Goal: Navigation & Orientation: Find specific page/section

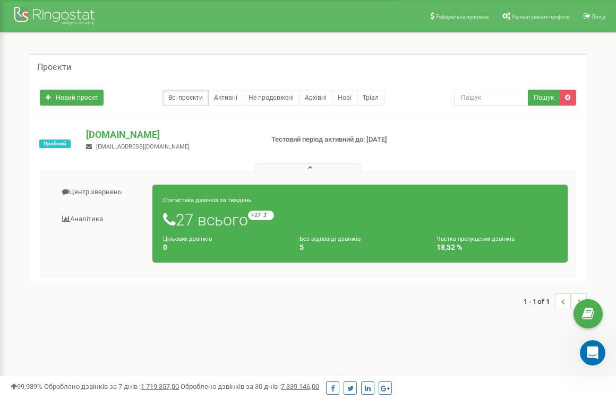
scroll to position [3031, 0]
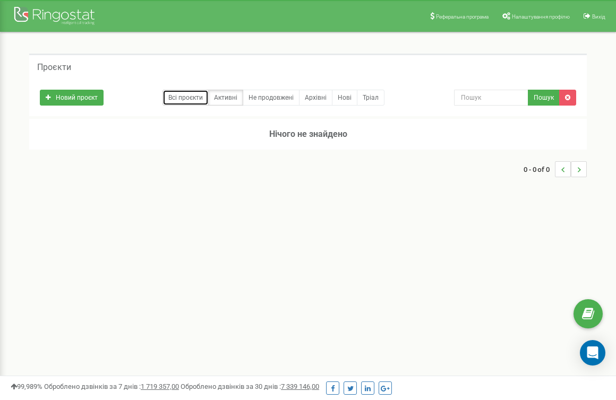
click at [198, 97] on link "Всі проєкти" at bounding box center [185, 98] width 46 height 16
click at [181, 102] on link "Всі проєкти" at bounding box center [185, 98] width 46 height 16
click at [180, 100] on link "Всі проєкти" at bounding box center [185, 98] width 46 height 16
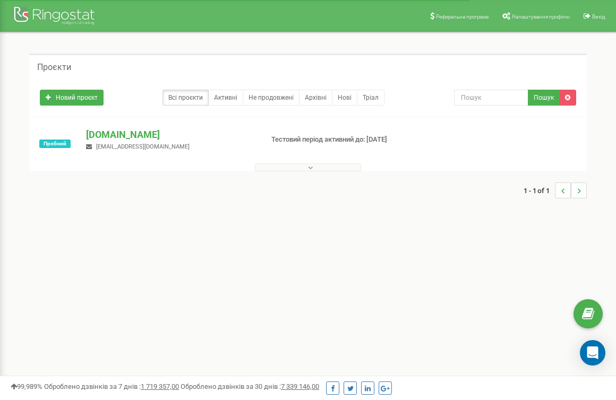
click at [305, 165] on button at bounding box center [308, 168] width 106 height 8
